Goal: Task Accomplishment & Management: Use online tool/utility

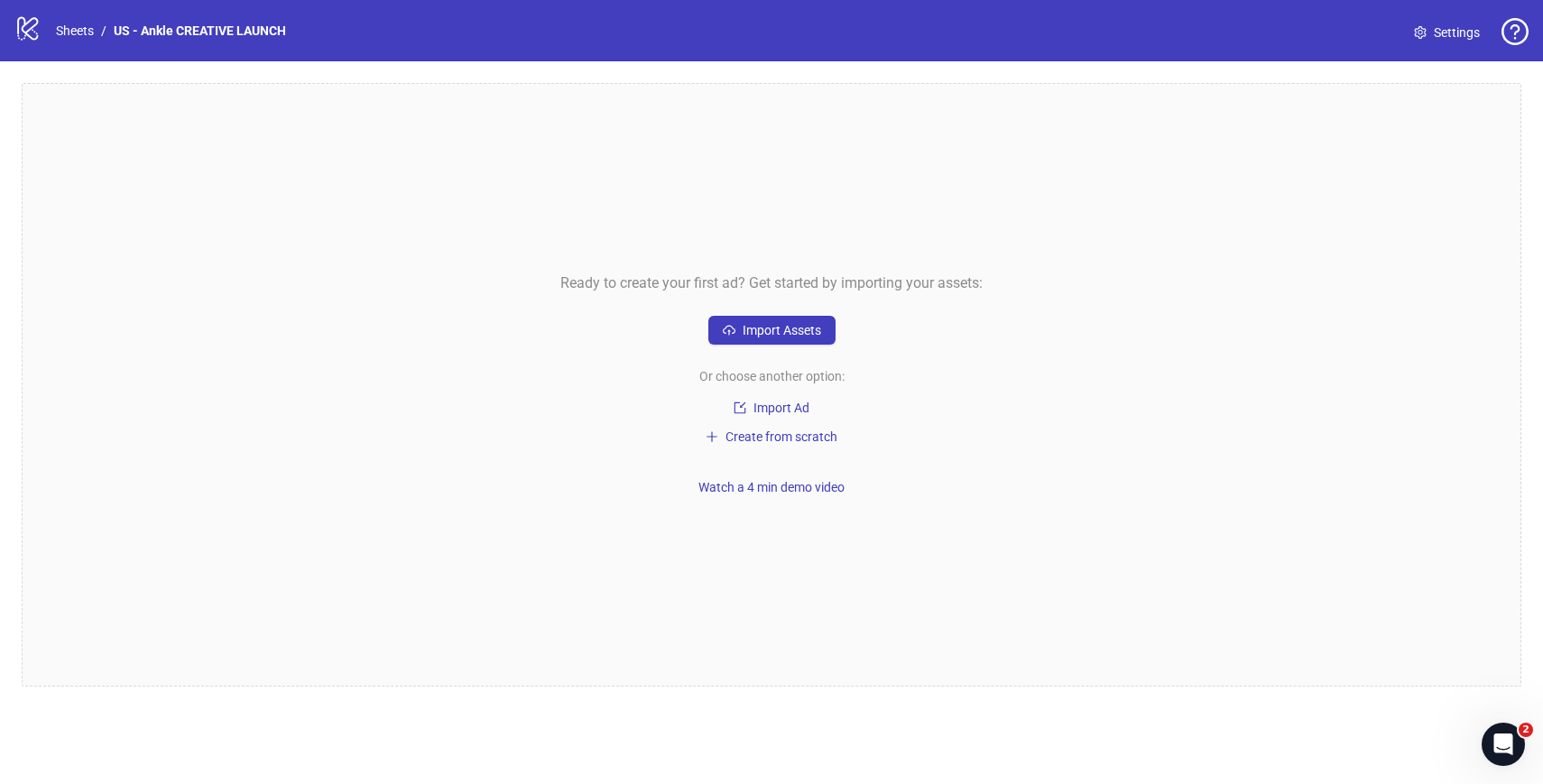
click at [307, 478] on div "Ready to create your first ad? Get started by importing your assets: Import Ass…" at bounding box center [771, 384] width 1500 height 604
click at [378, 519] on div "Ready to create your first ad? Get started by importing your assets: Import Ass…" at bounding box center [771, 384] width 1500 height 604
click at [231, 179] on div "Ready to create your first ad? Get started by importing your assets: Import Ass…" at bounding box center [771, 384] width 1500 height 604
click at [784, 330] on span "Import Assets" at bounding box center [782, 330] width 79 height 14
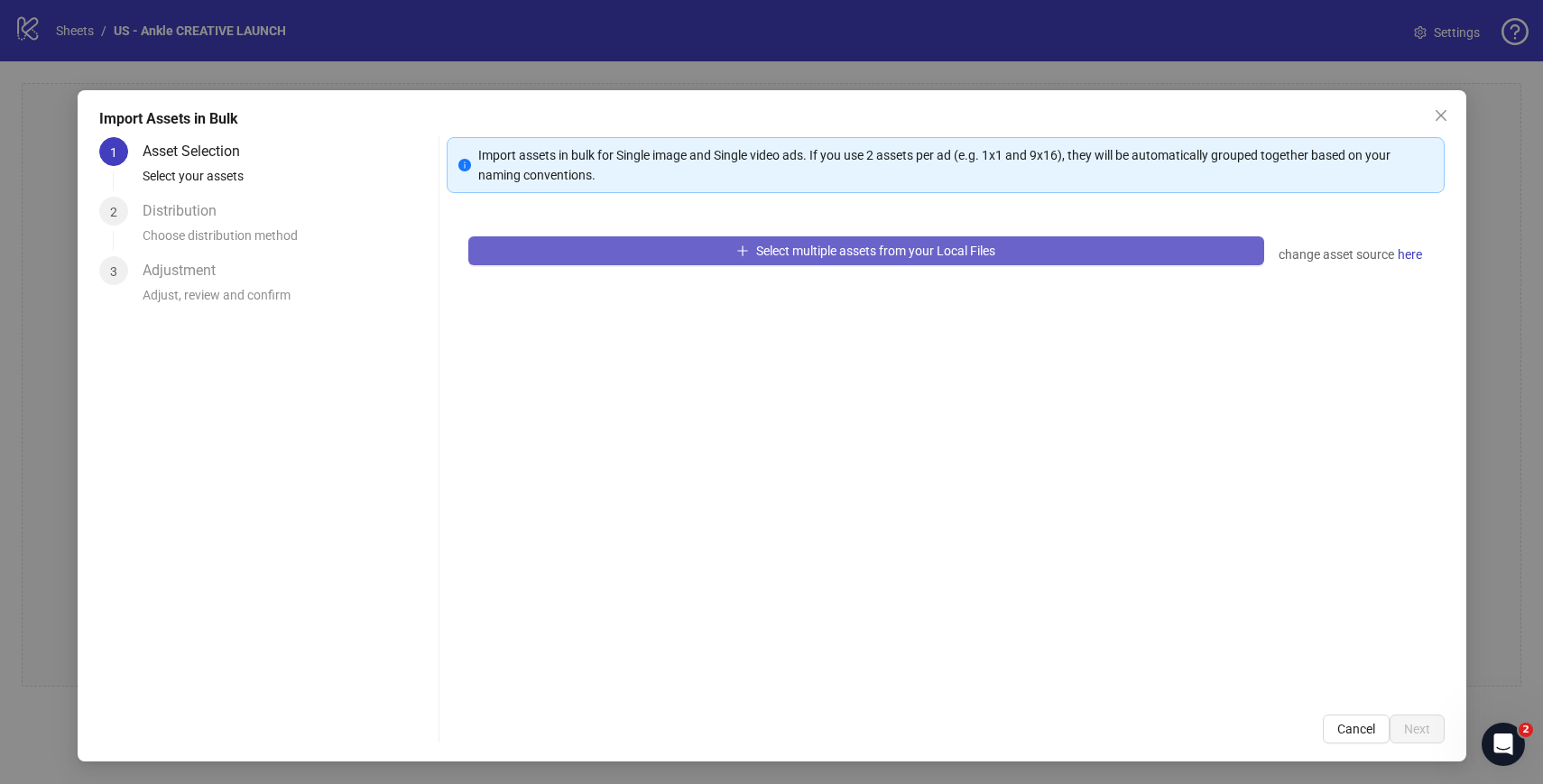
click at [643, 249] on button "Select multiple assets from your Local Files" at bounding box center [867, 251] width 796 height 29
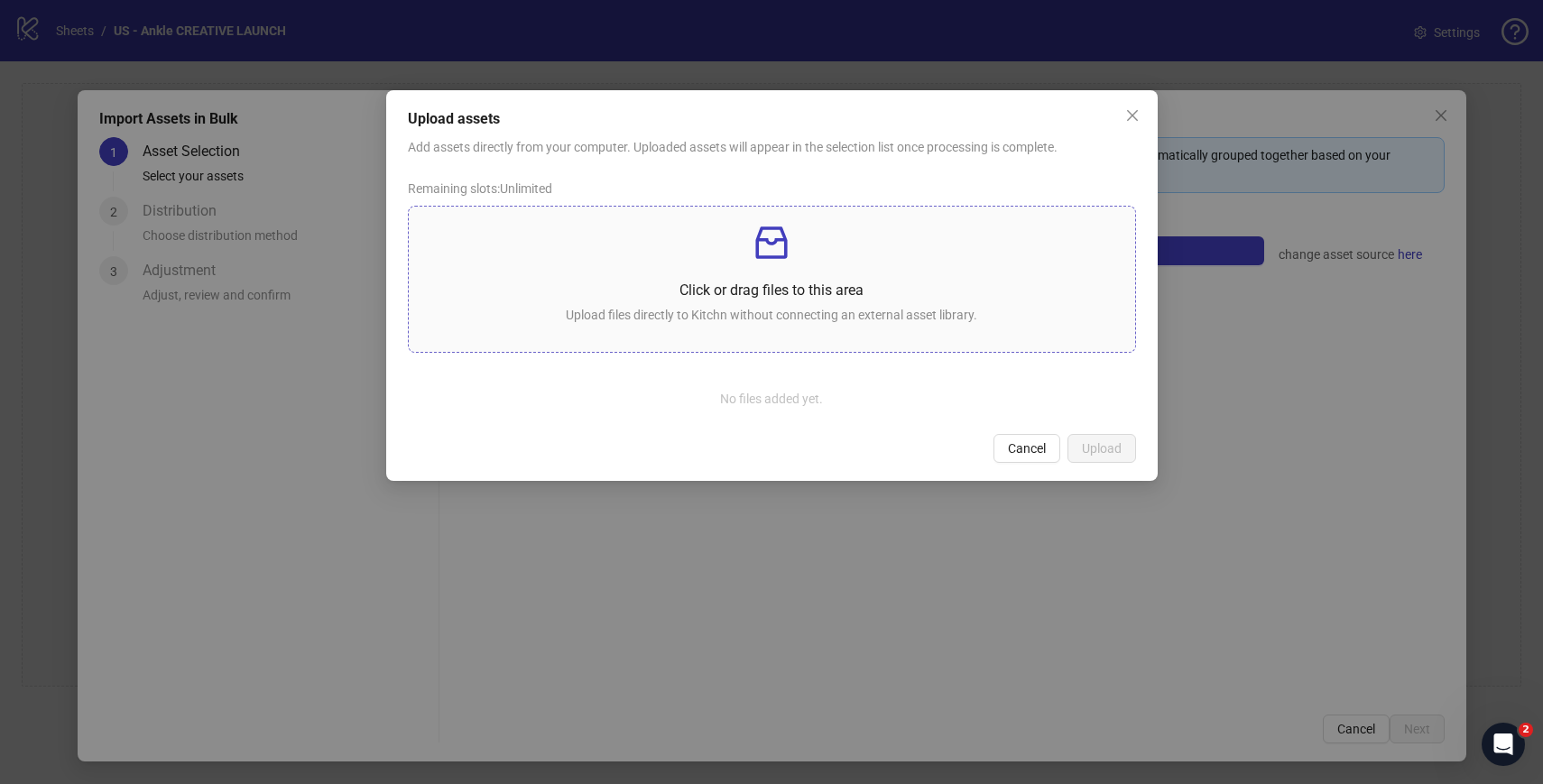
click at [718, 247] on p at bounding box center [772, 242] width 698 height 43
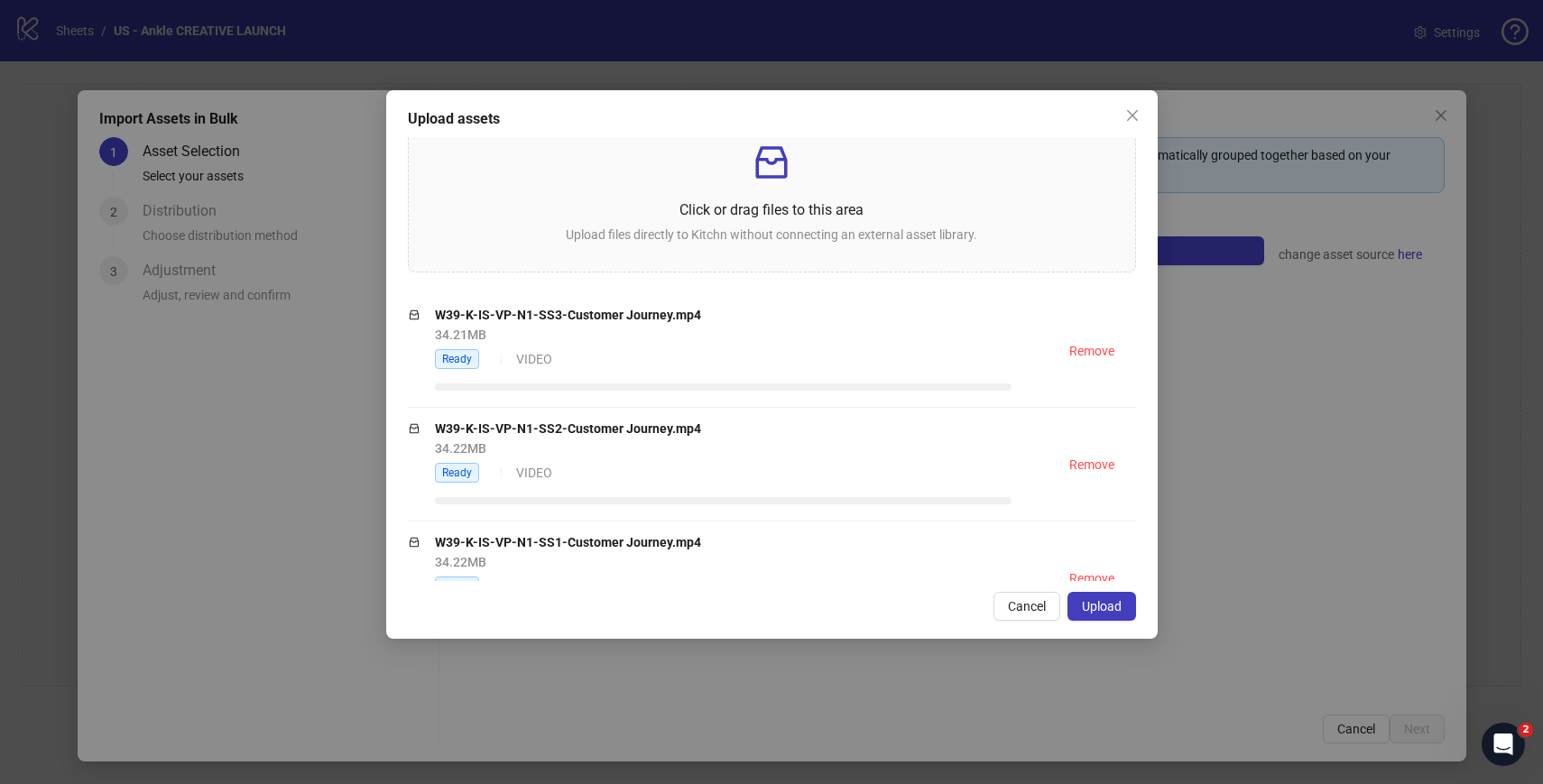
scroll to position [131, 0]
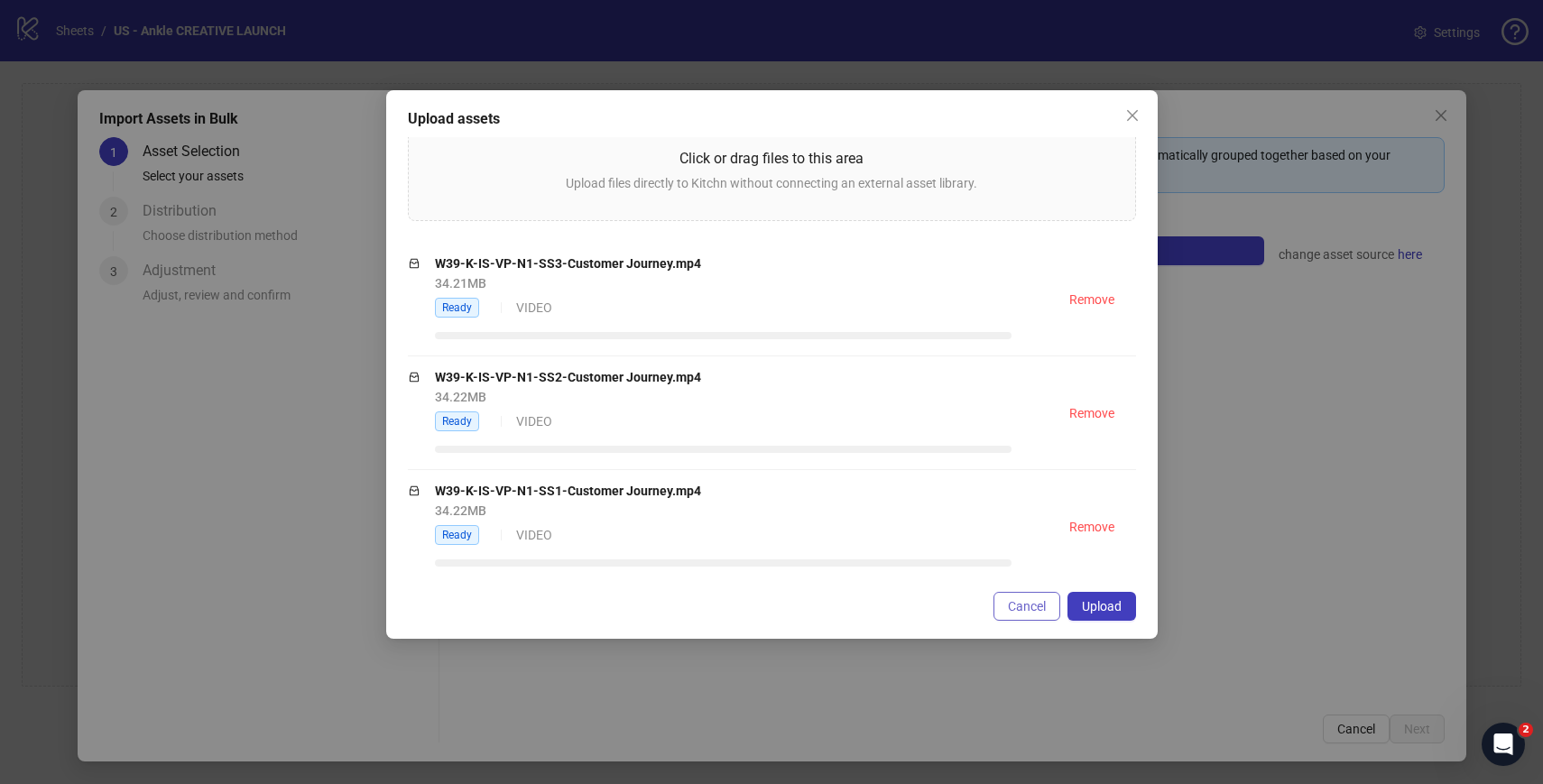
click at [1032, 599] on span "Cancel" at bounding box center [1026, 606] width 38 height 14
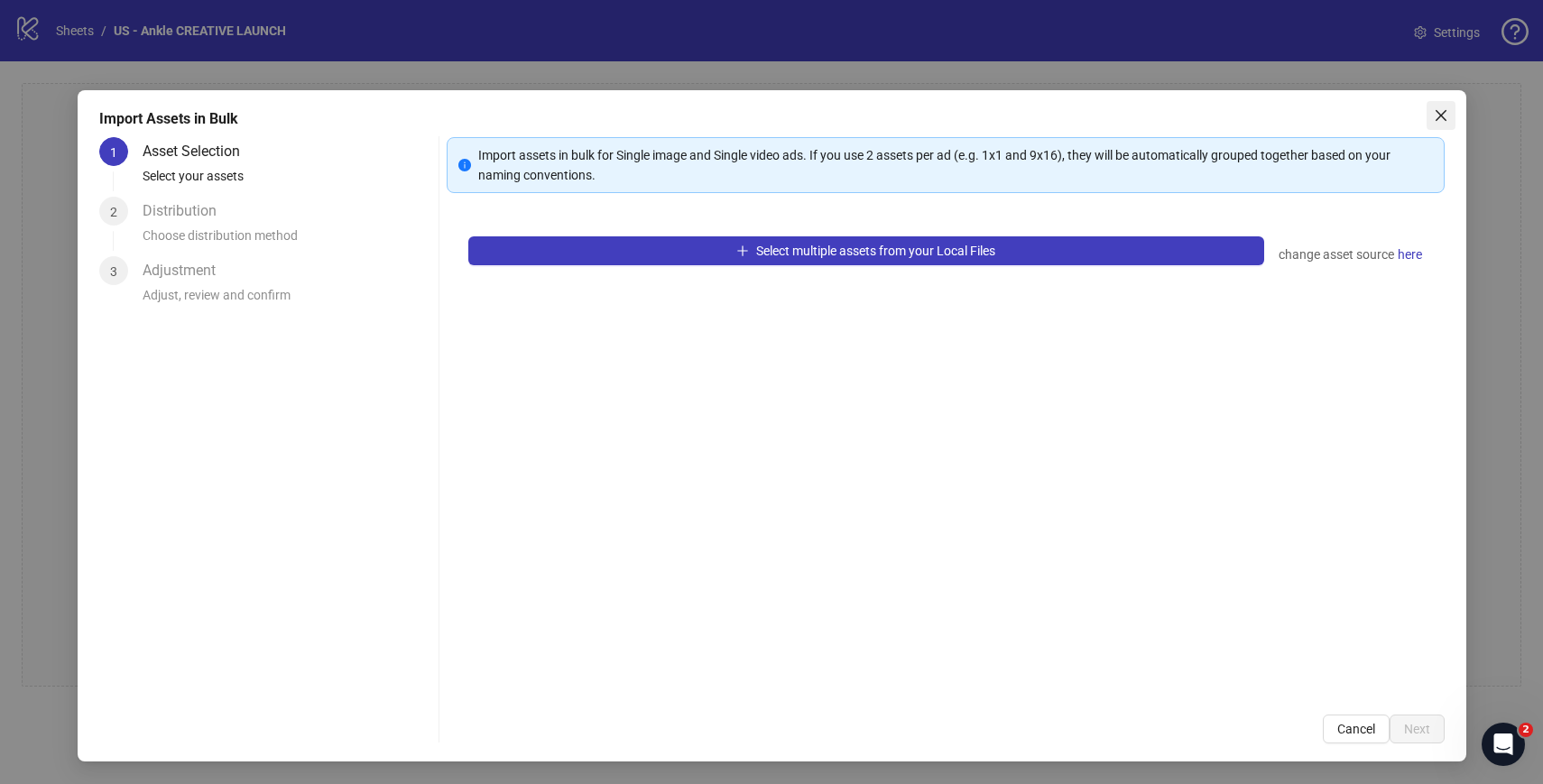
click at [1429, 106] on button "Close" at bounding box center [1441, 115] width 29 height 29
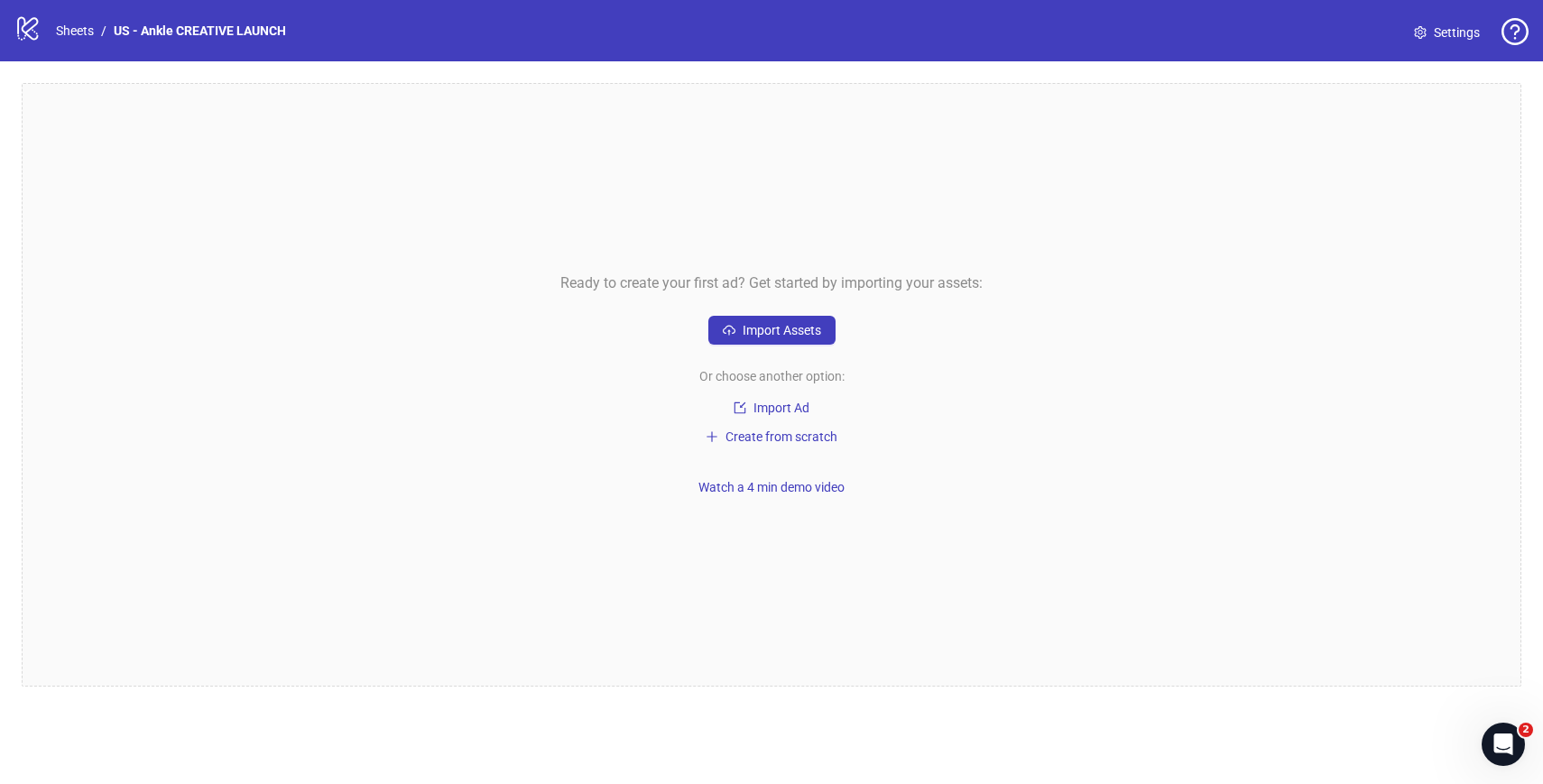
click at [1432, 40] on link "Settings" at bounding box center [1446, 32] width 95 height 29
click at [1429, 33] on link "Settings" at bounding box center [1446, 32] width 95 height 29
